Goal: Transaction & Acquisition: Register for event/course

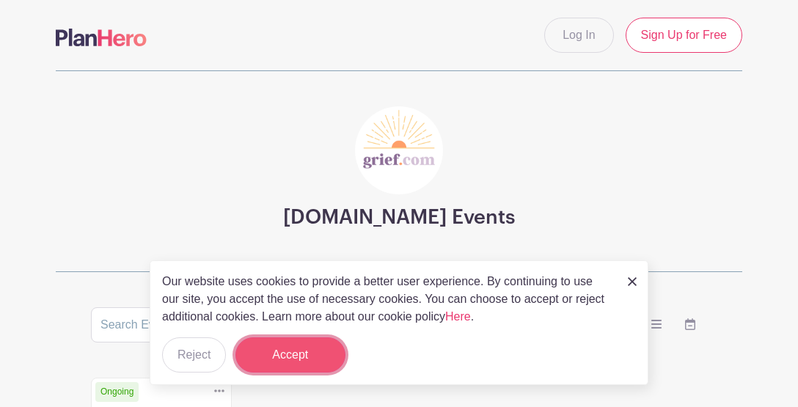
click at [282, 356] on button "Accept" at bounding box center [290, 354] width 110 height 35
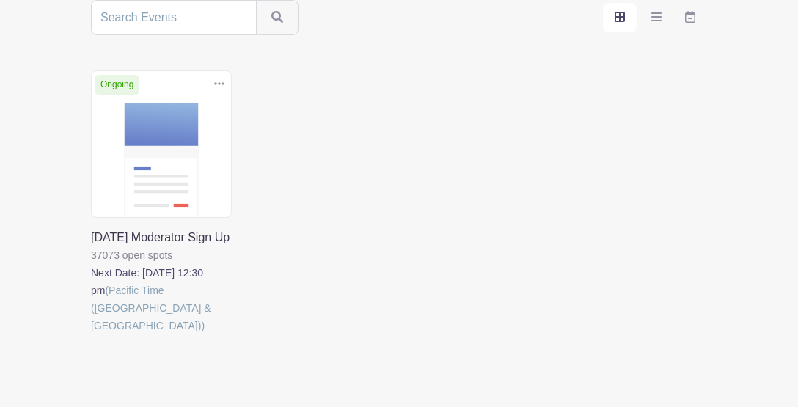
scroll to position [318, 0]
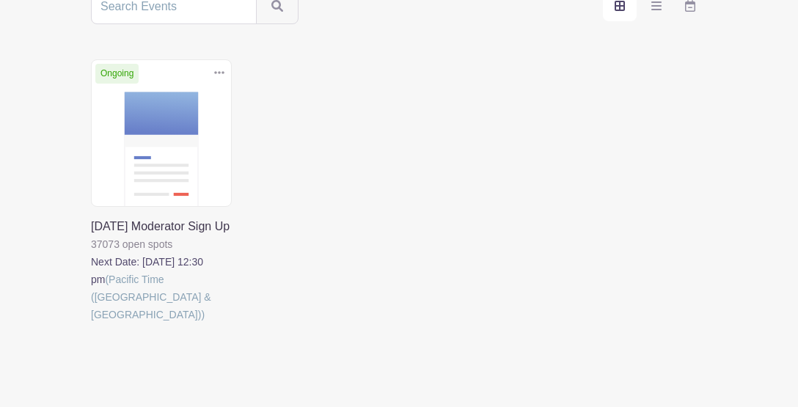
click at [91, 323] on link at bounding box center [91, 323] width 0 height 0
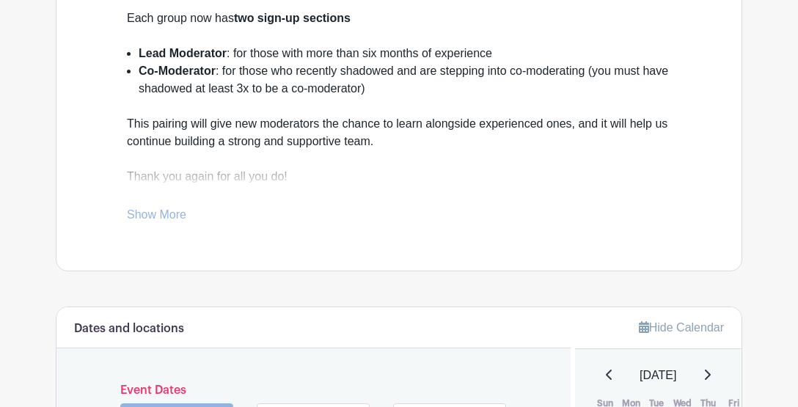
scroll to position [540, 0]
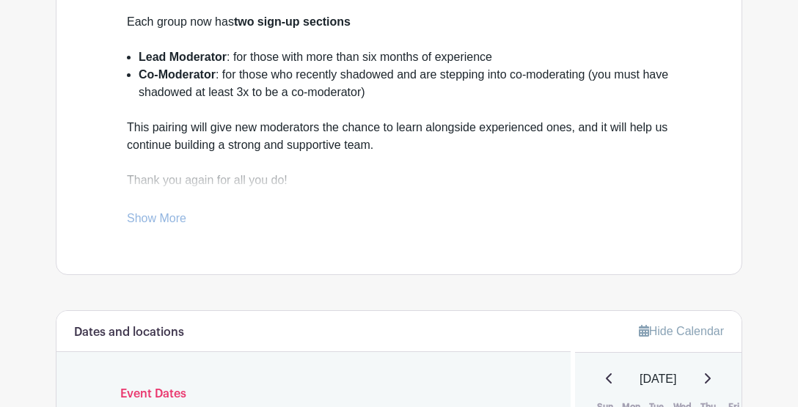
click at [173, 216] on link "Show More" at bounding box center [156, 221] width 59 height 18
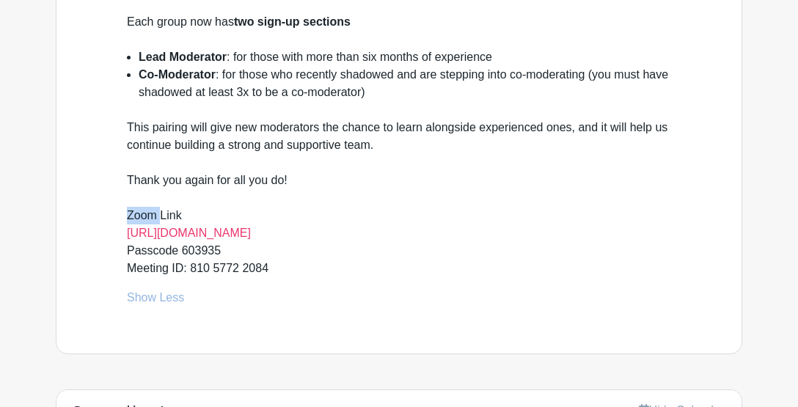
click at [173, 216] on div "This pairing will give new moderators the chance to learn alongside experienced…" at bounding box center [399, 189] width 544 height 141
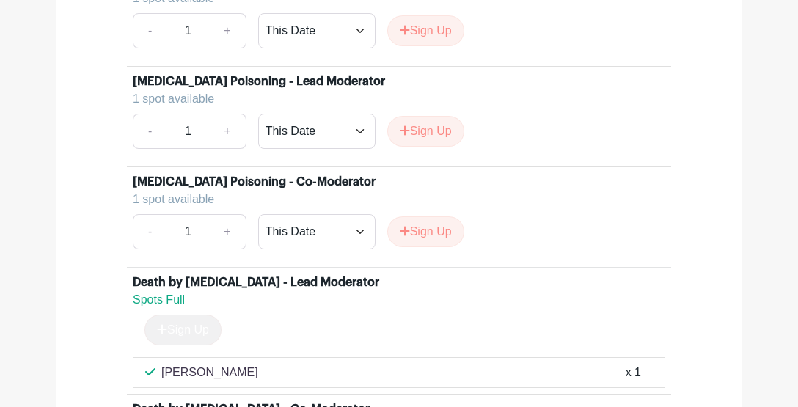
scroll to position [4623, 0]
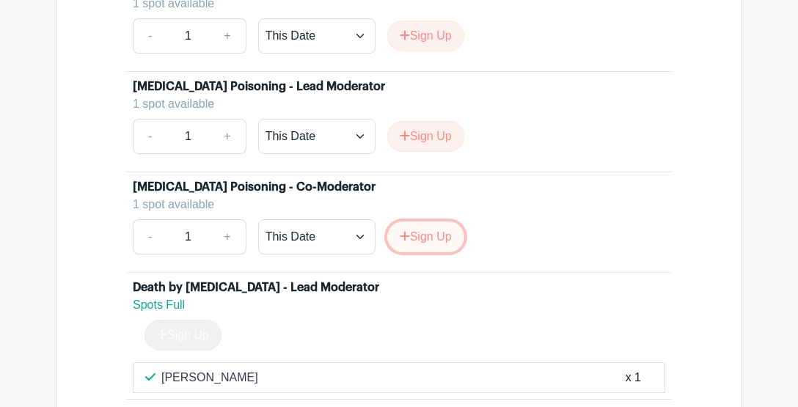
click at [422, 227] on button "Sign Up" at bounding box center [425, 236] width 77 height 31
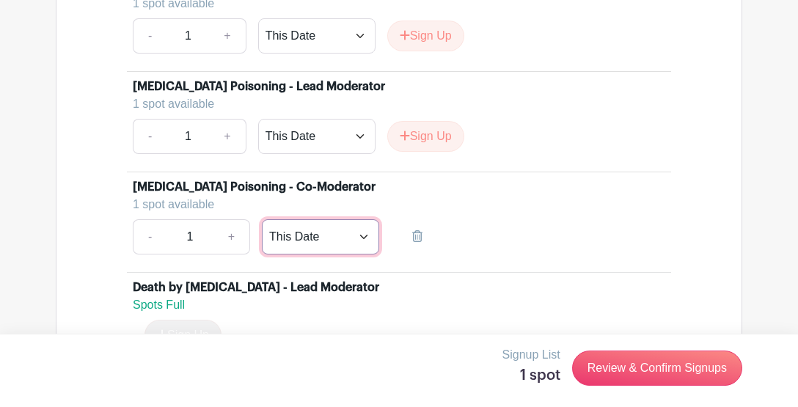
click at [262, 219] on select "This Date Select Dates" at bounding box center [320, 236] width 117 height 35
click at [490, 185] on div "[MEDICAL_DATA] Poisoning - Co-Moderator" at bounding box center [399, 187] width 532 height 18
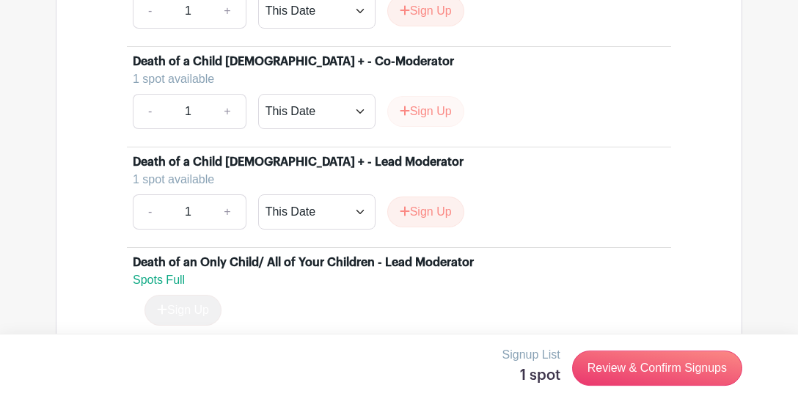
scroll to position [1977, 0]
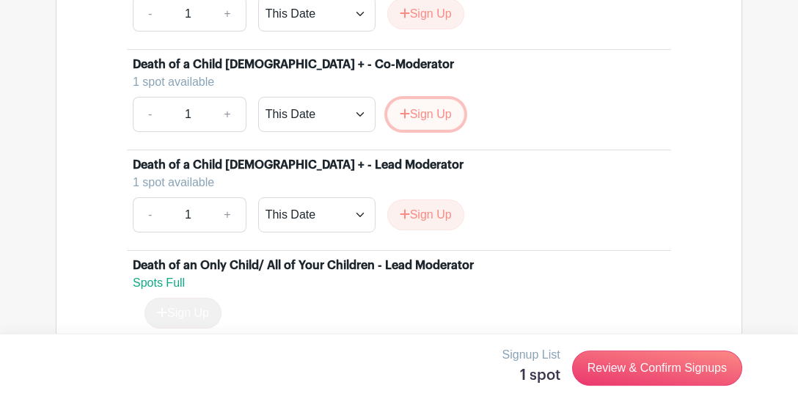
click at [422, 130] on button "Sign Up" at bounding box center [425, 114] width 77 height 31
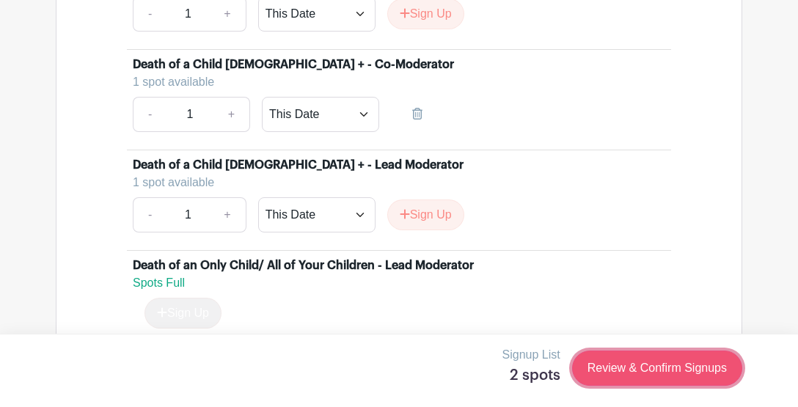
click at [661, 367] on link "Review & Confirm Signups" at bounding box center [657, 367] width 170 height 35
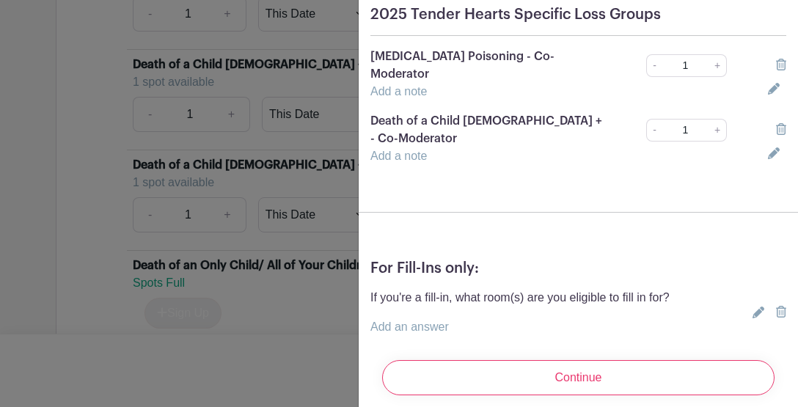
scroll to position [142, 0]
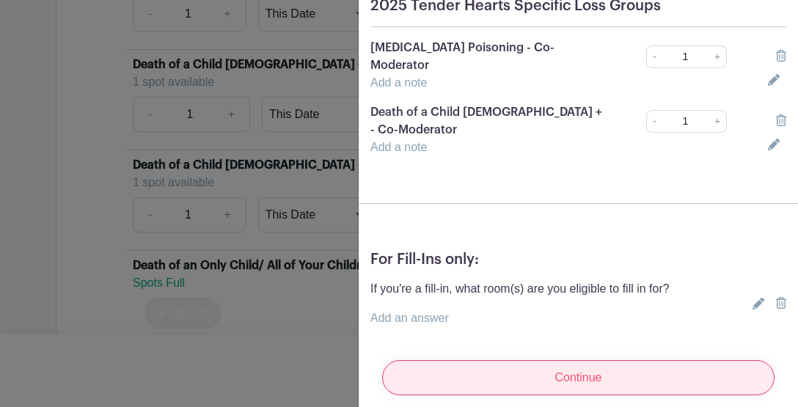
click at [575, 365] on input "Continue" at bounding box center [578, 377] width 392 height 35
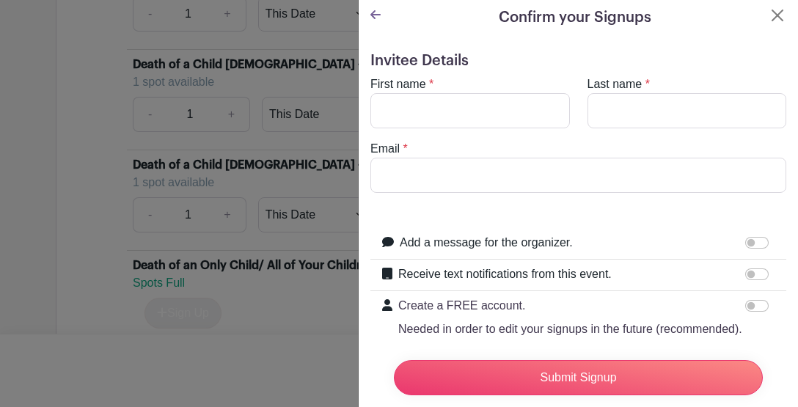
scroll to position [0, 0]
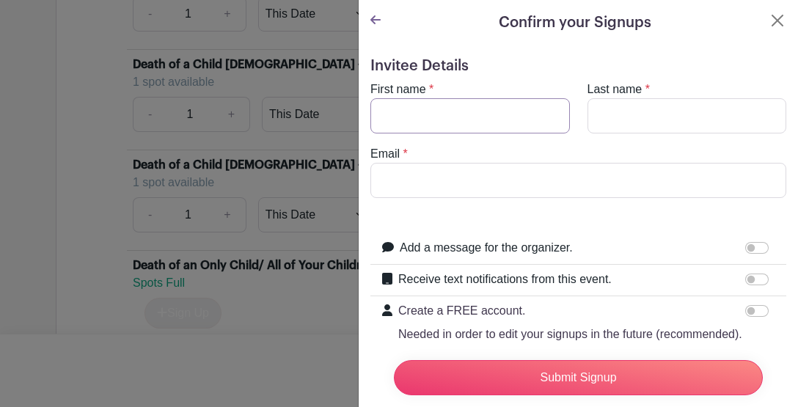
click at [428, 117] on input "First name" at bounding box center [469, 115] width 199 height 35
type input "[PERSON_NAME]"
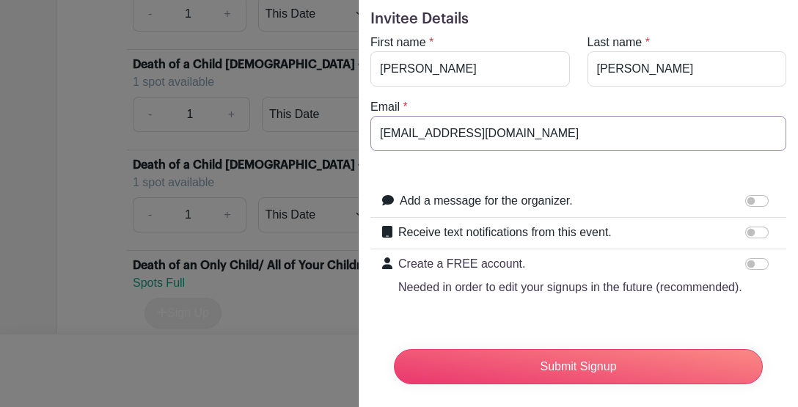
scroll to position [58, 0]
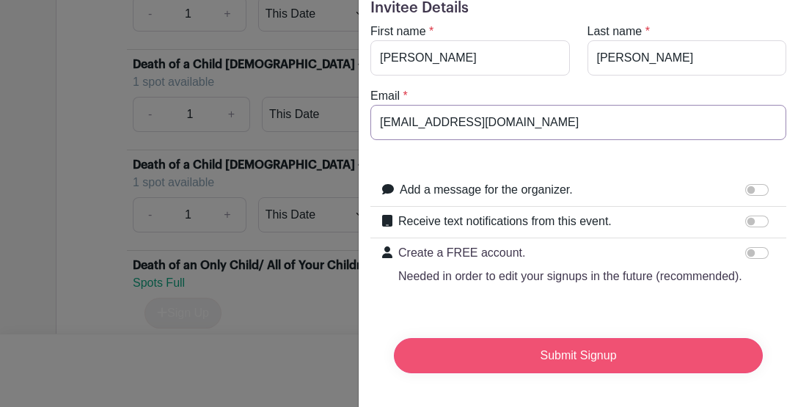
type input "[EMAIL_ADDRESS][DOMAIN_NAME]"
click at [577, 354] on input "Submit Signup" at bounding box center [578, 355] width 369 height 35
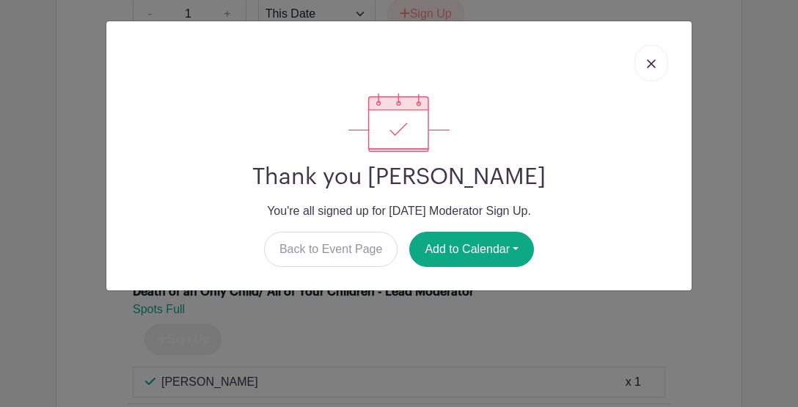
click at [657, 63] on link at bounding box center [651, 63] width 34 height 37
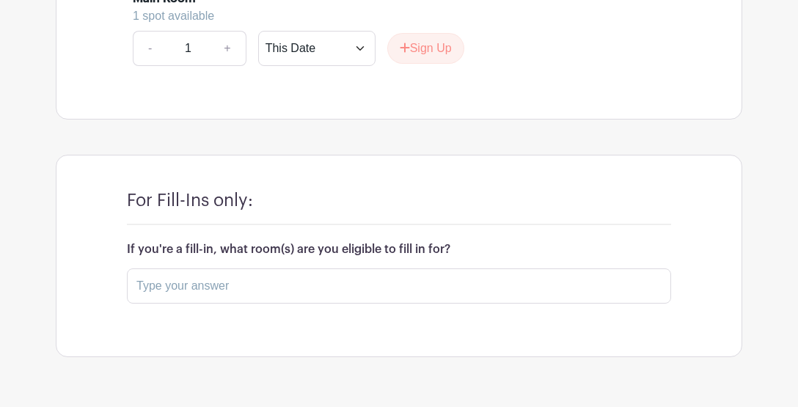
scroll to position [7861, 0]
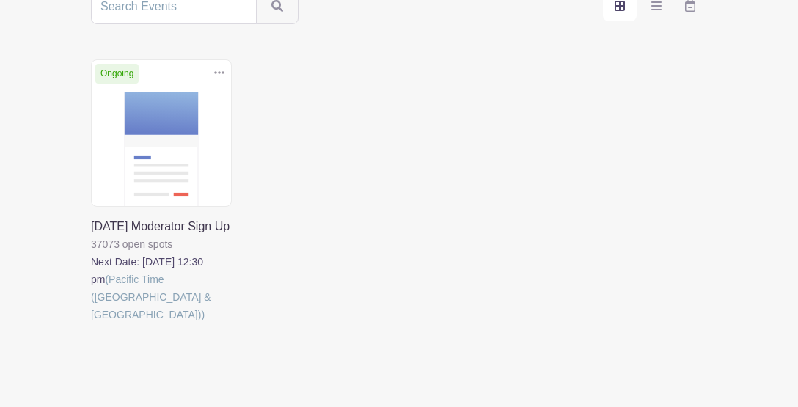
scroll to position [318, 0]
